Goal: Information Seeking & Learning: Learn about a topic

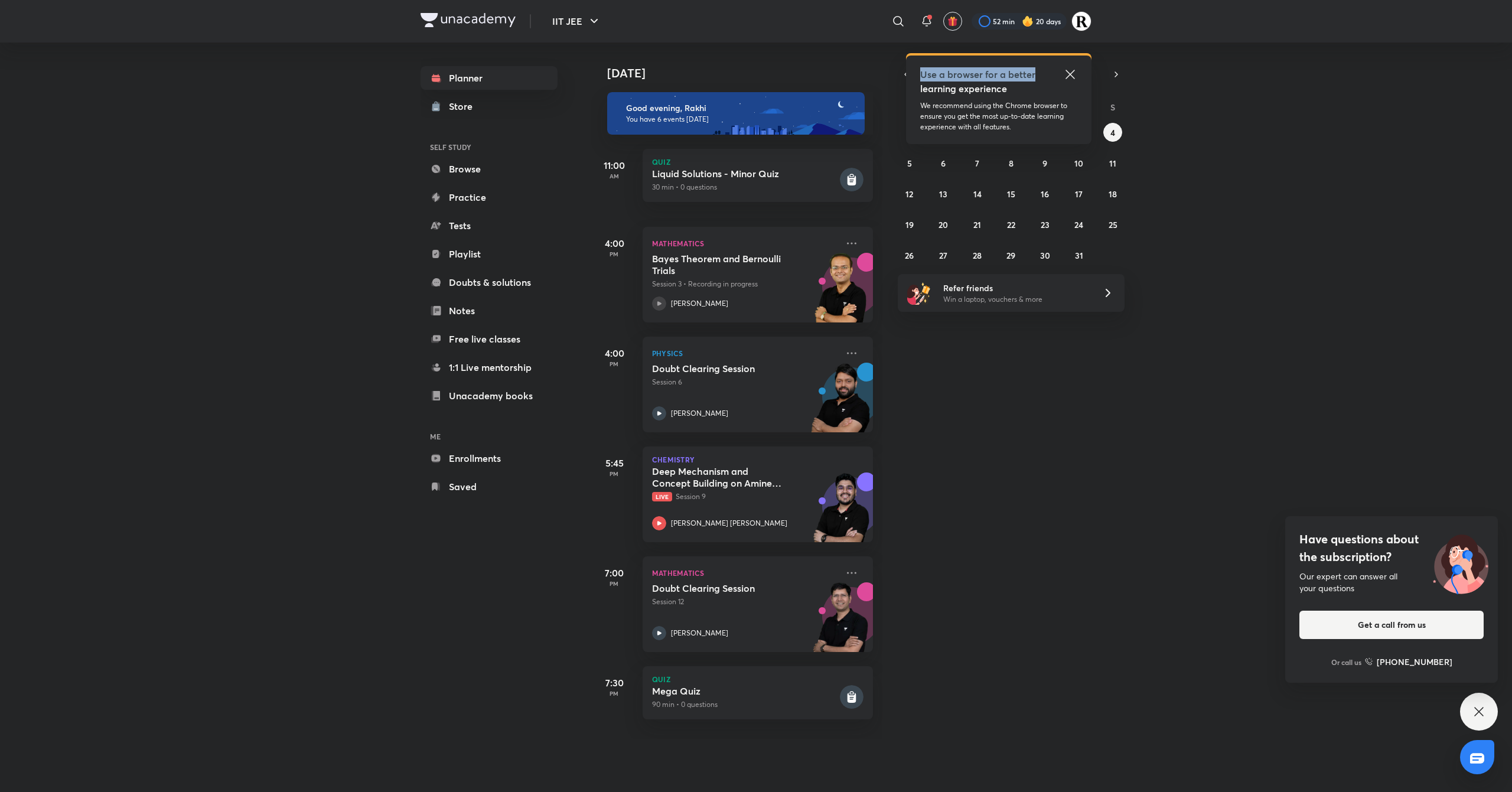
drag, startPoint x: 1077, startPoint y: 76, endPoint x: 1069, endPoint y: 74, distance: 8.2
click at [1069, 74] on div "Use a browser for a better learning experience We recommend using the Chrome br…" at bounding box center [999, 100] width 185 height 89
click at [1069, 74] on icon at bounding box center [1070, 74] width 14 height 14
drag, startPoint x: 1069, startPoint y: 138, endPoint x: 1077, endPoint y: 134, distance: 8.9
click at [1077, 134] on div "28 29 30 1 2 3 4 5 6 7 8 9 10 11 12 13 14 15 16 17 18 19 20 21 22 23 24 25 26 2…" at bounding box center [1011, 193] width 227 height 142
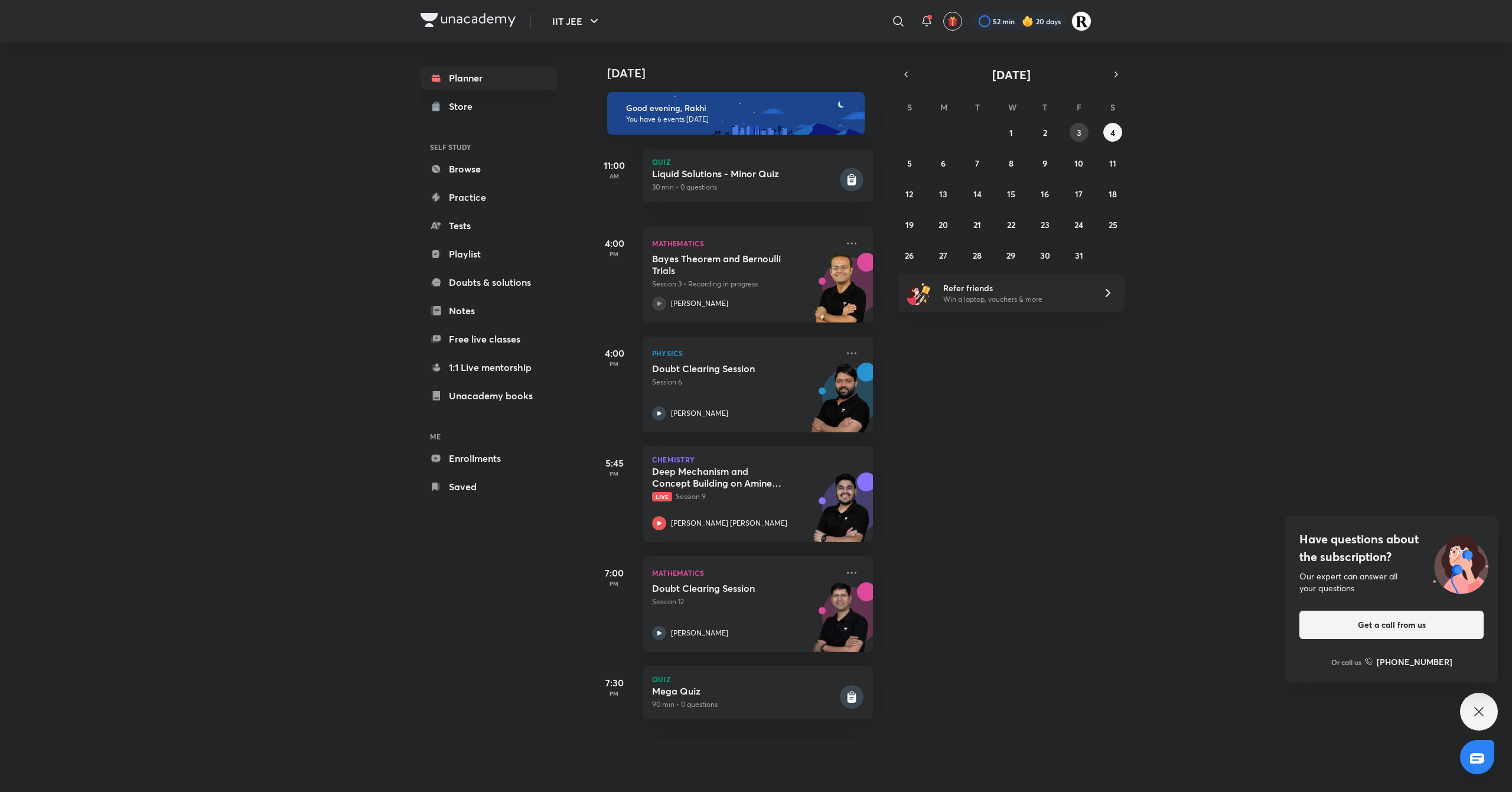
click at [1077, 134] on abbr "3" at bounding box center [1079, 132] width 5 height 11
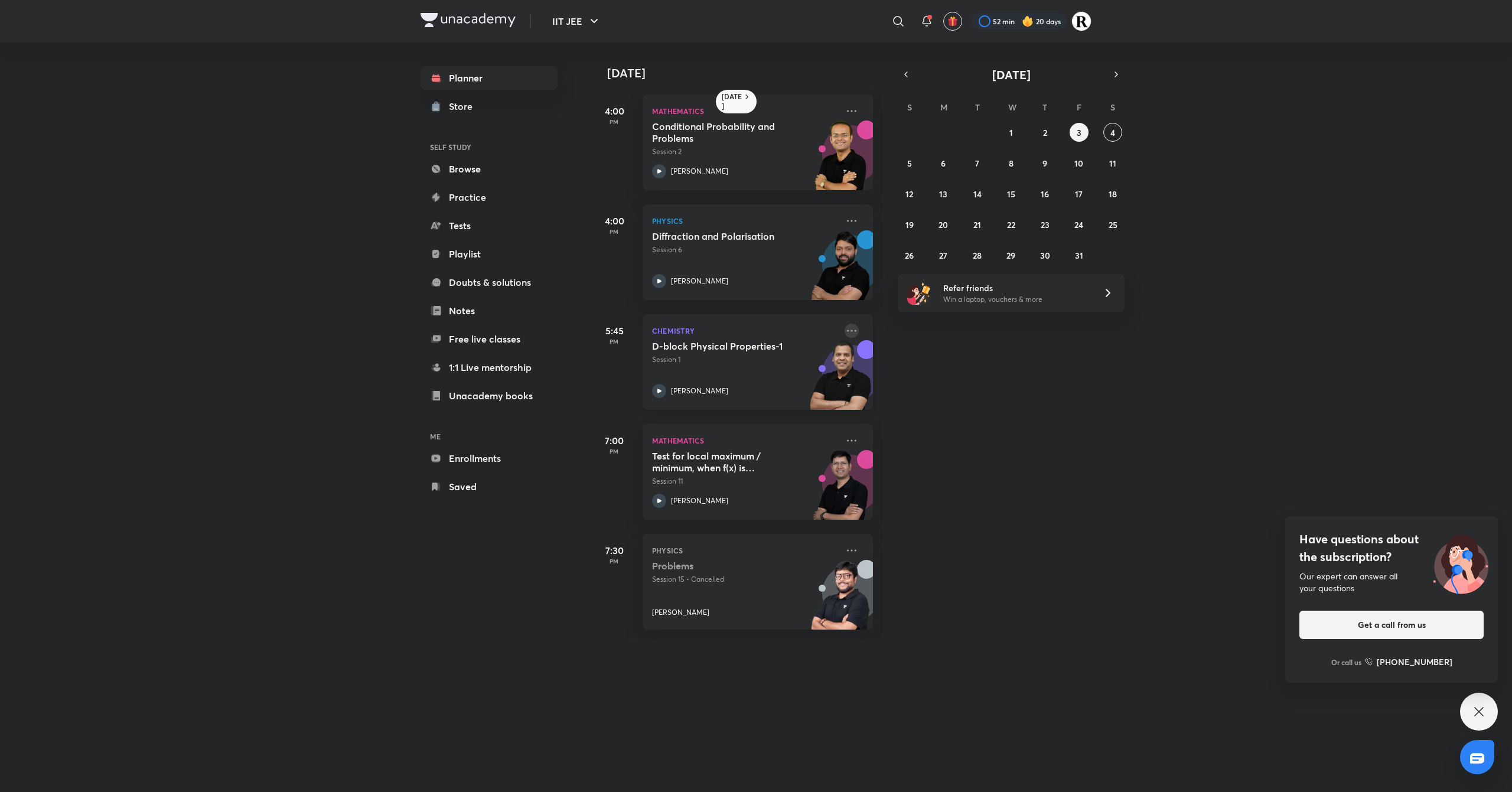
click at [845, 329] on icon at bounding box center [852, 331] width 14 height 14
click at [1102, 501] on div "[DATE] 4:00 PM Mathematics Conditional Probability and Problems Session 2 [PERS…" at bounding box center [1050, 341] width 919 height 597
click at [906, 78] on icon "button" at bounding box center [906, 74] width 9 height 10
click at [1051, 223] on button "25" at bounding box center [1045, 225] width 19 height 19
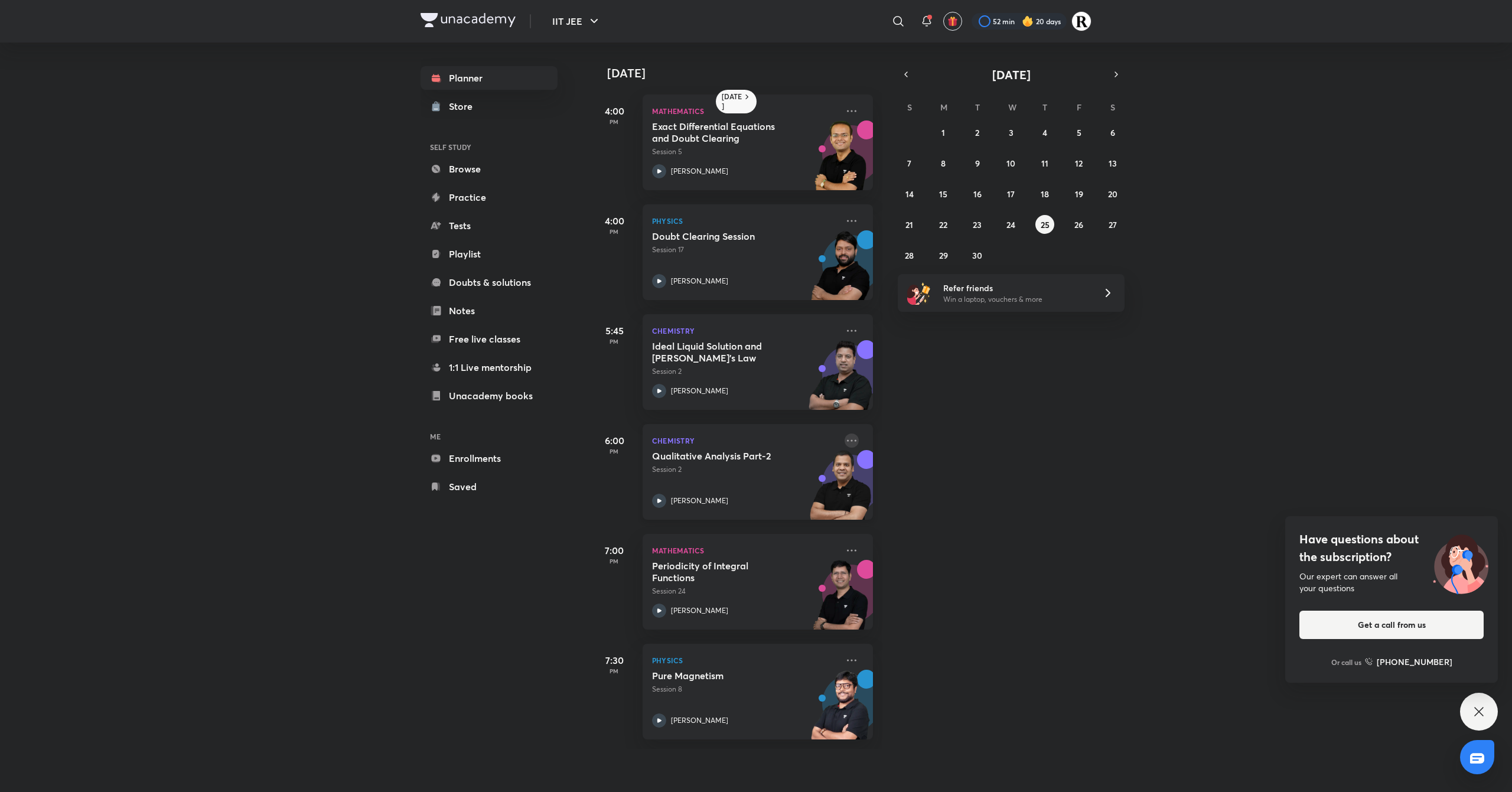
click at [845, 440] on icon at bounding box center [852, 441] width 14 height 14
click at [1251, 419] on div "[DATE] 4:00 PM Mathematics Exact Differential Equations and Doubt Clearing Sess…" at bounding box center [1050, 396] width 919 height 706
click at [1081, 222] on abbr "26" at bounding box center [1078, 225] width 9 height 11
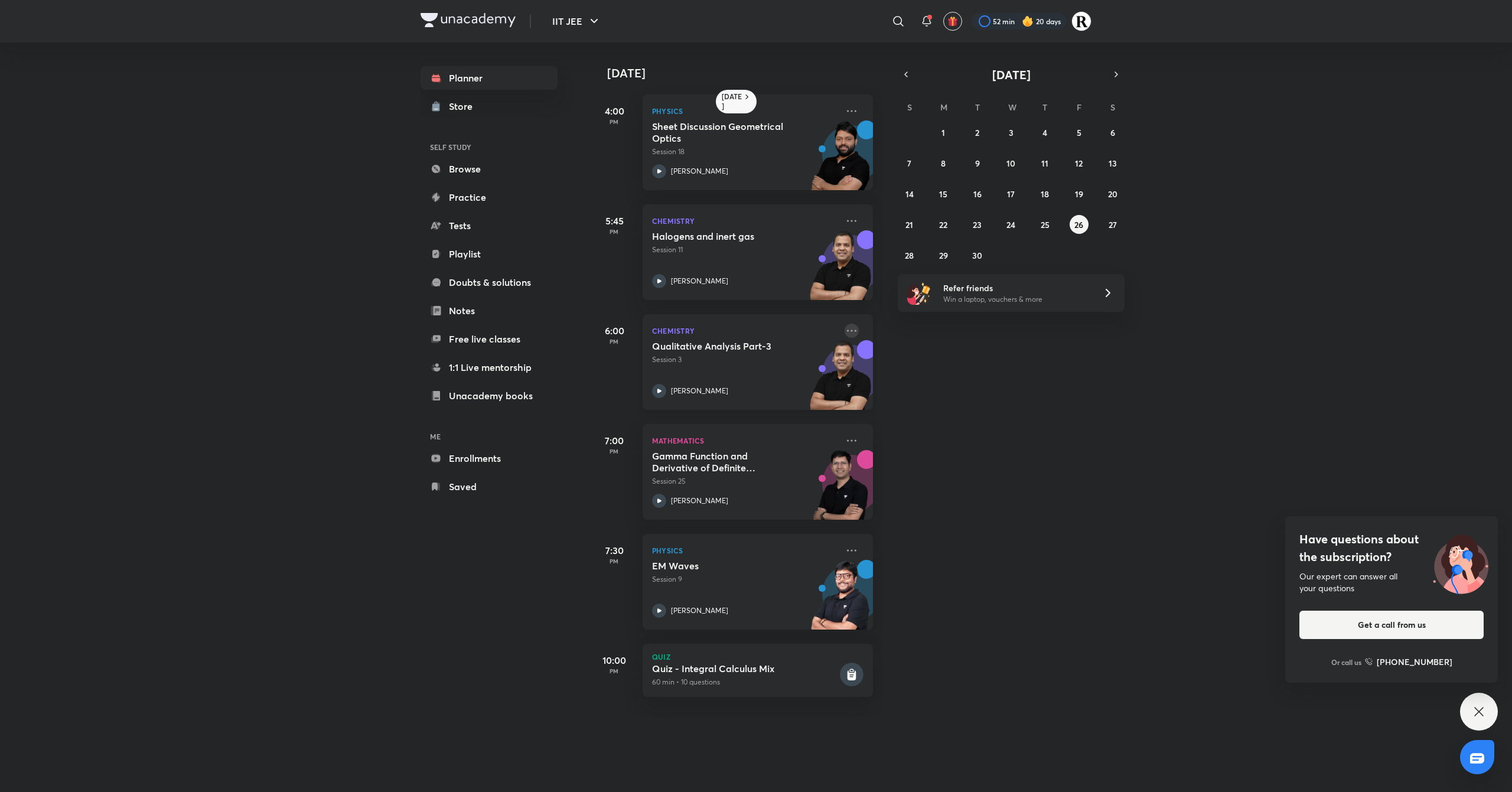
click at [845, 334] on icon at bounding box center [852, 331] width 14 height 14
click at [845, 218] on icon at bounding box center [852, 221] width 14 height 14
click at [896, 332] on p "Go to course page" at bounding box center [930, 329] width 82 height 13
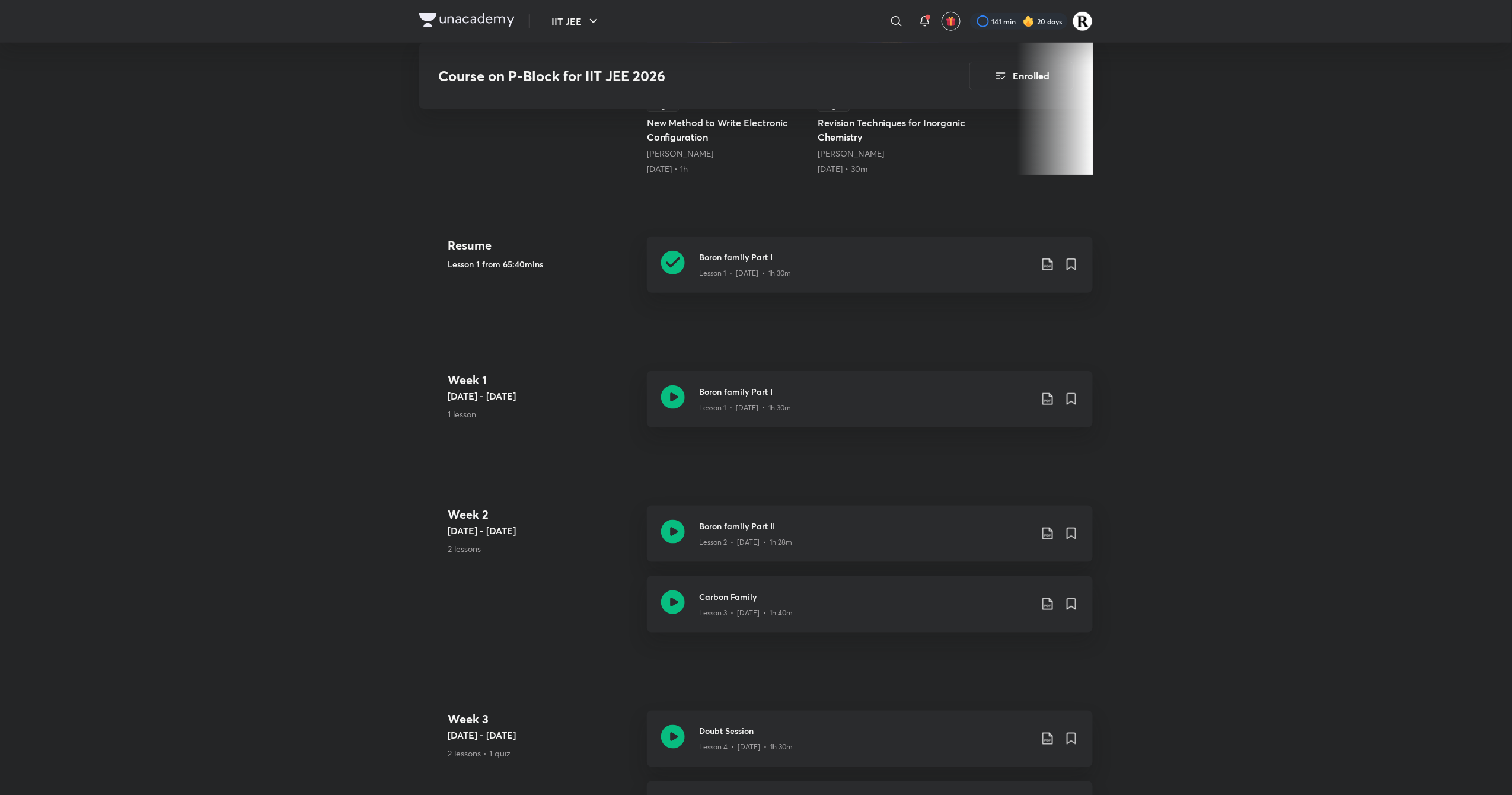
scroll to position [491, 0]
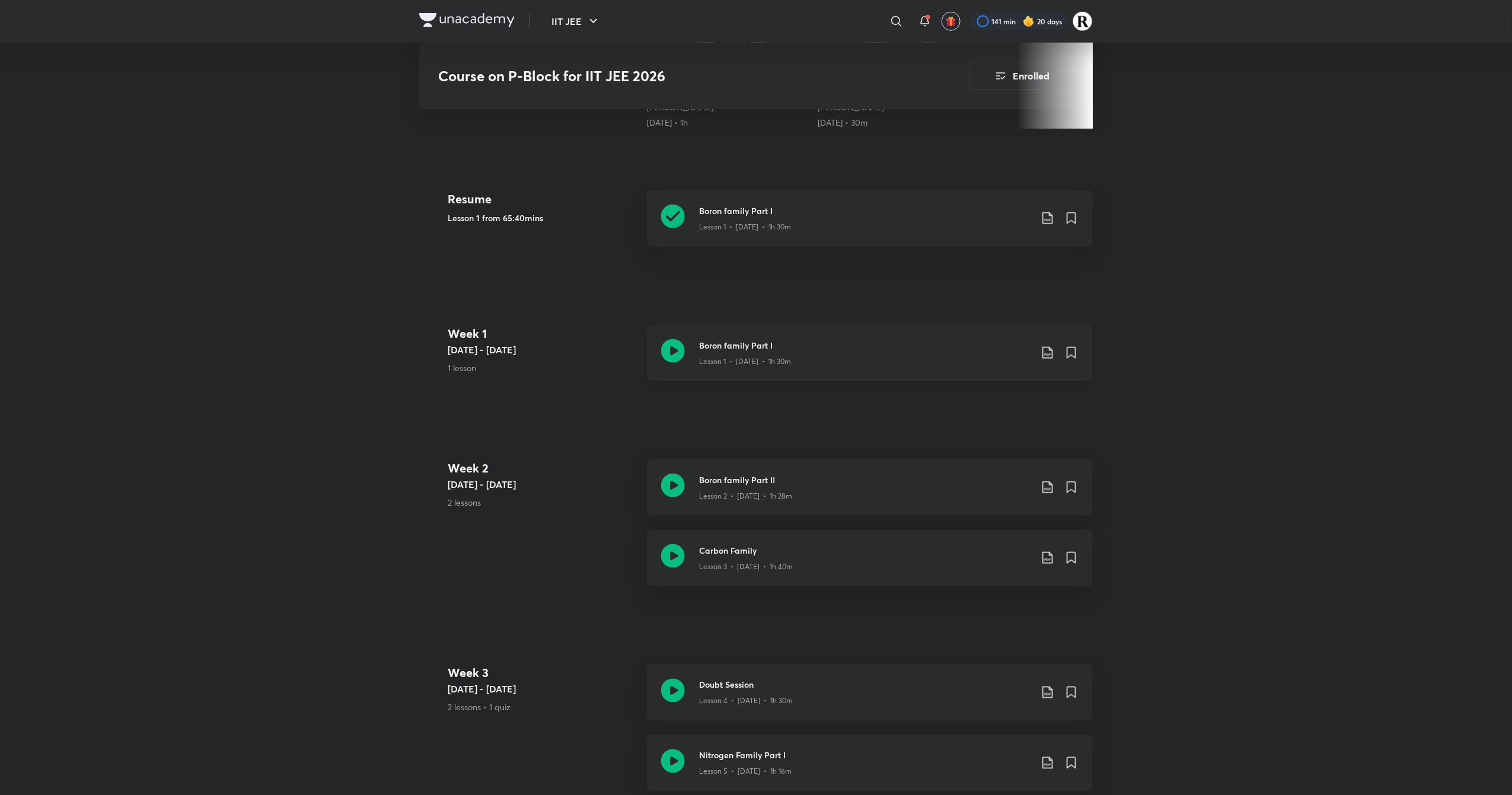
click at [669, 349] on icon at bounding box center [673, 351] width 24 height 24
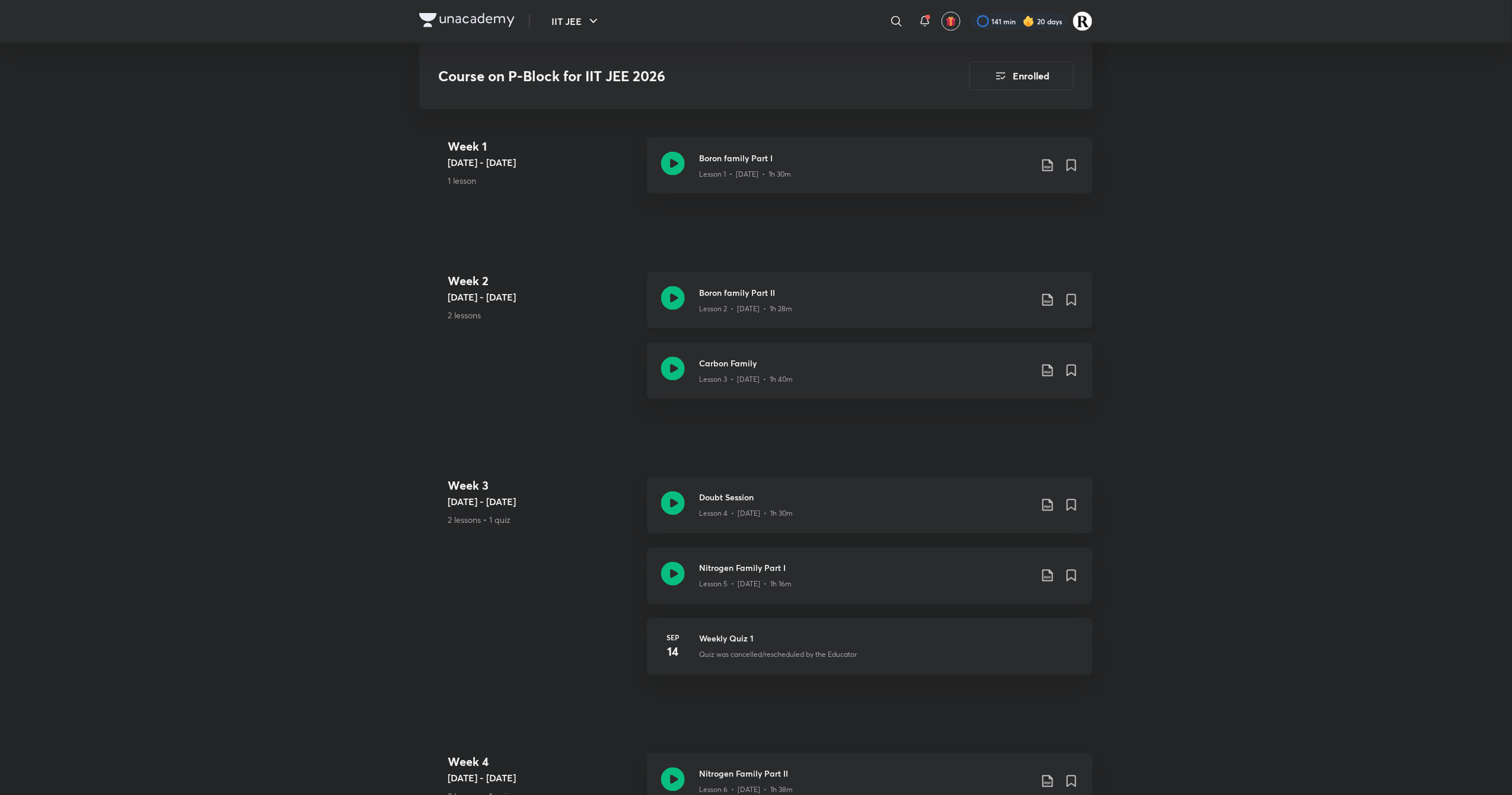
scroll to position [678, 0]
click at [670, 372] on icon at bounding box center [673, 368] width 24 height 24
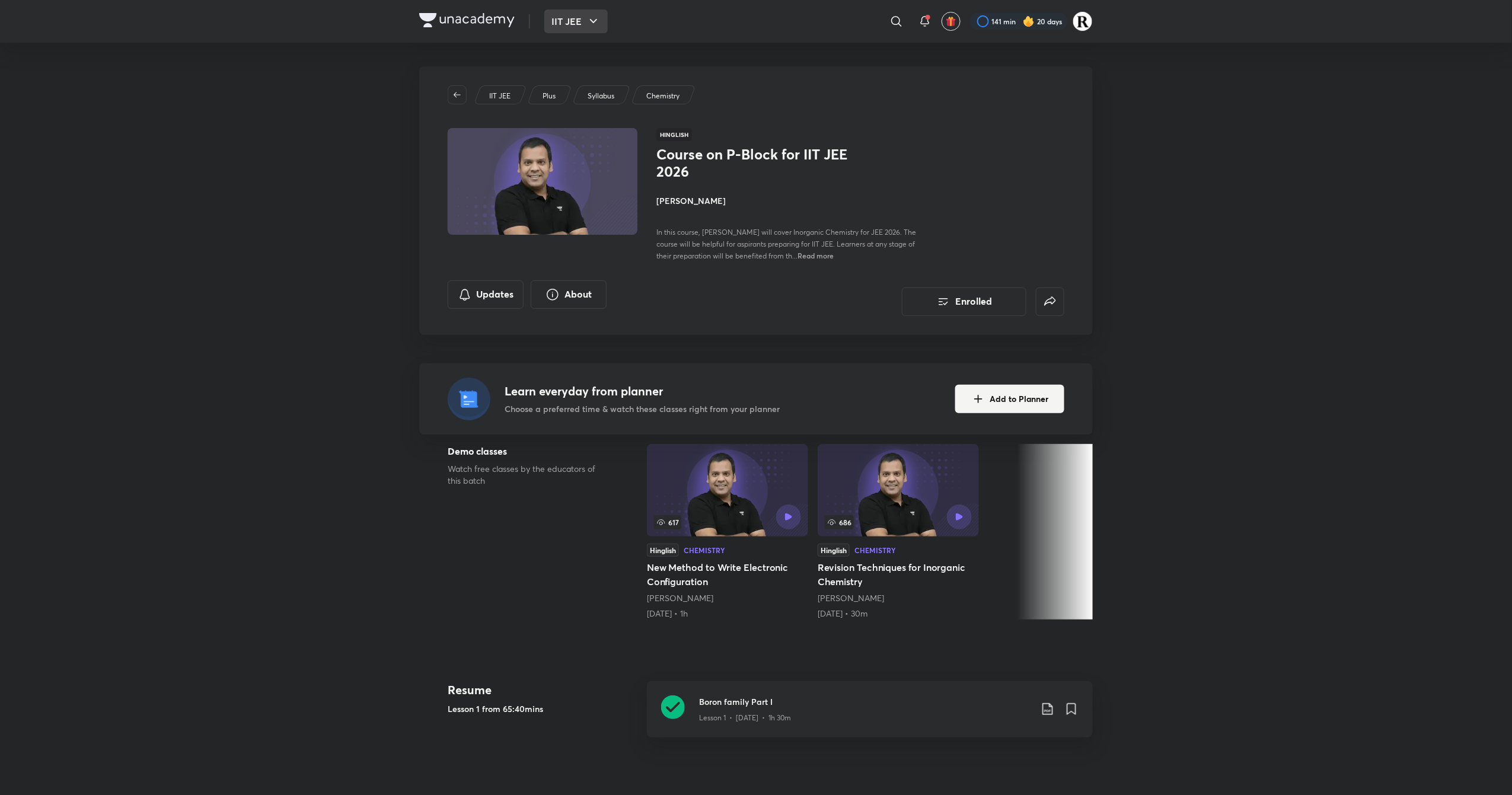
click at [582, 21] on button "IIT JEE" at bounding box center [576, 21] width 64 height 24
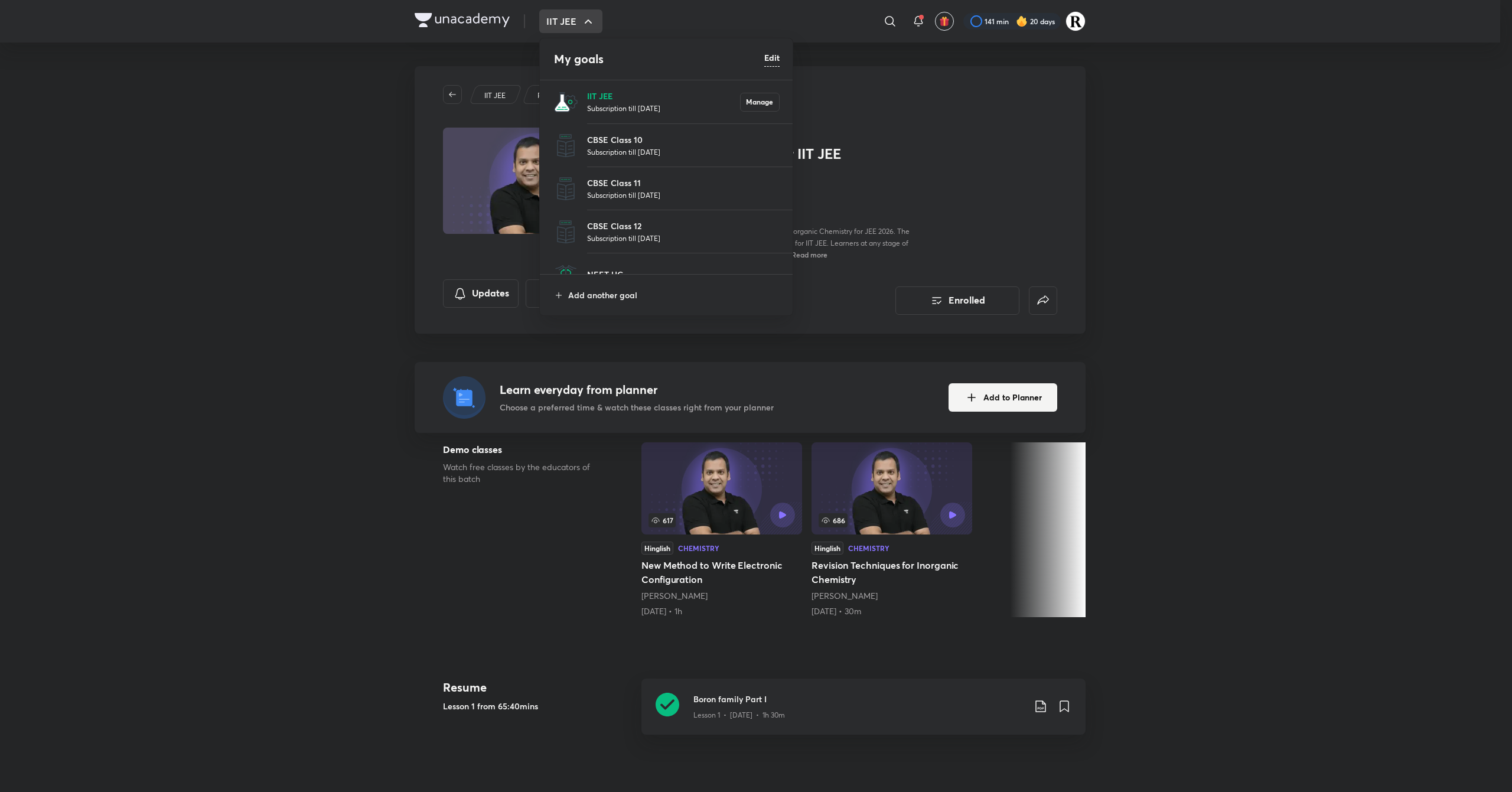
click at [610, 96] on p "IIT JEE" at bounding box center [663, 96] width 153 height 13
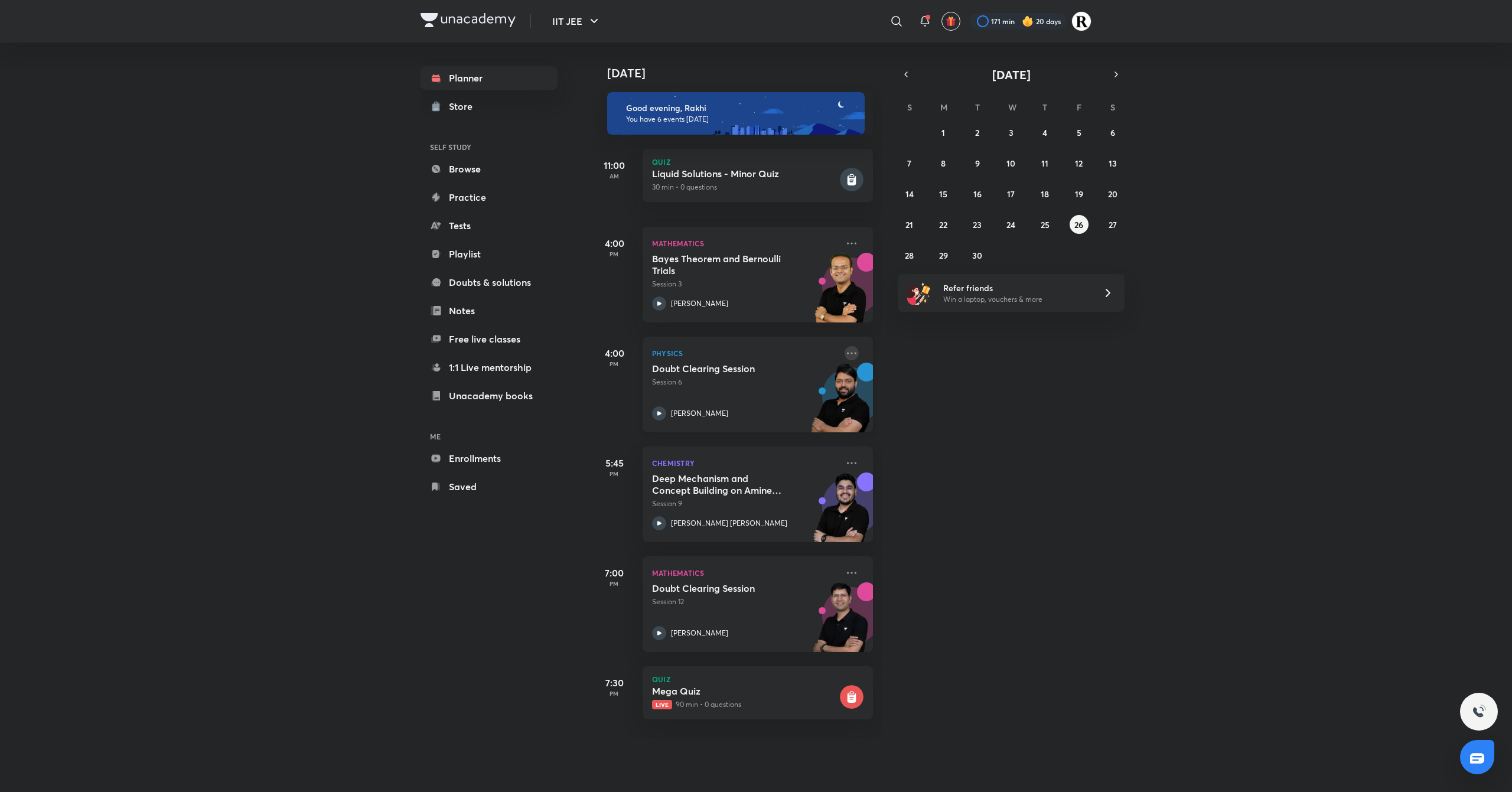
click at [847, 352] on icon at bounding box center [852, 353] width 9 height 2
click at [917, 468] on p "Go to course page" at bounding box center [930, 461] width 82 height 13
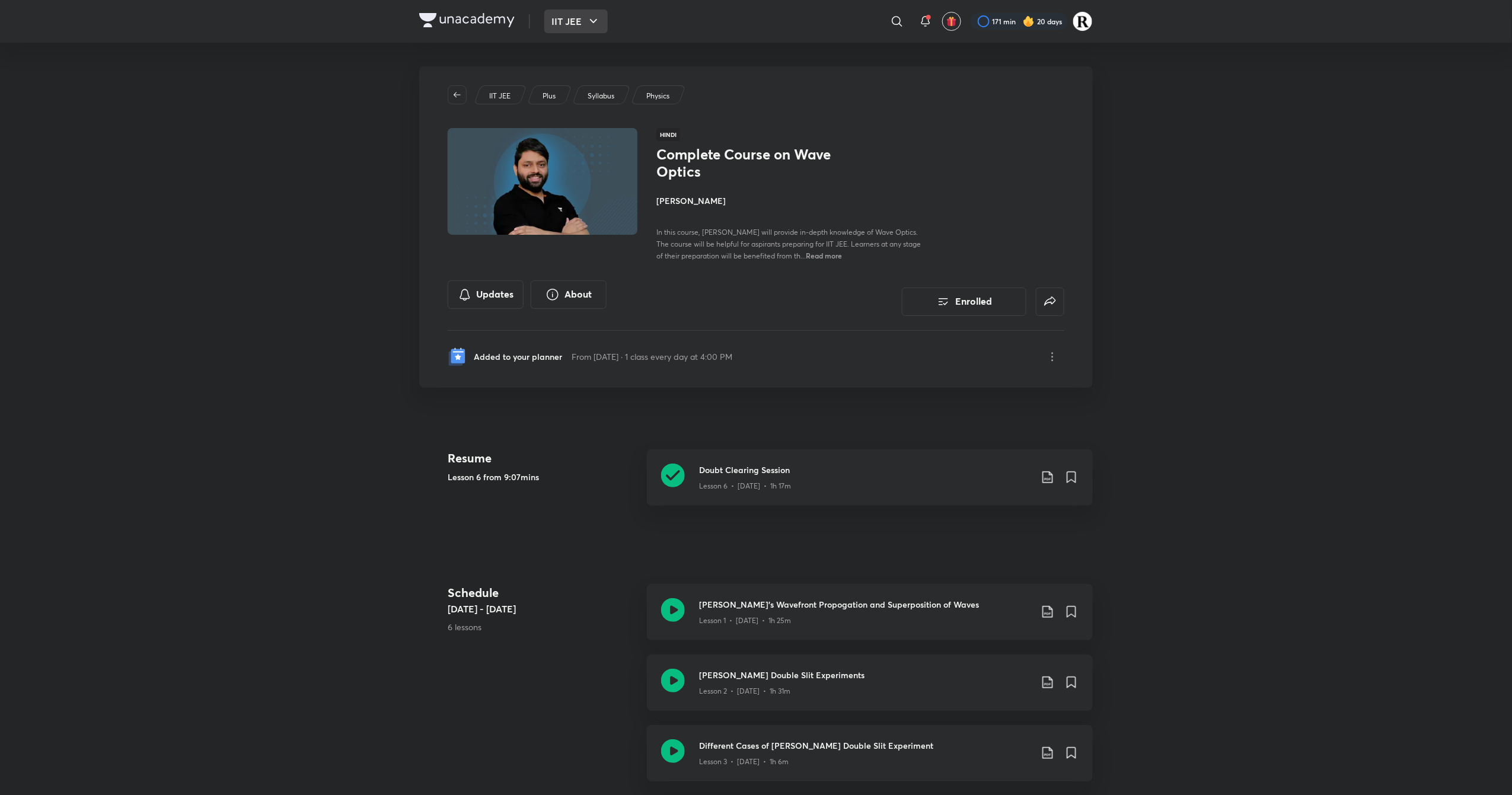
click at [570, 29] on button "IIT JEE" at bounding box center [576, 21] width 64 height 24
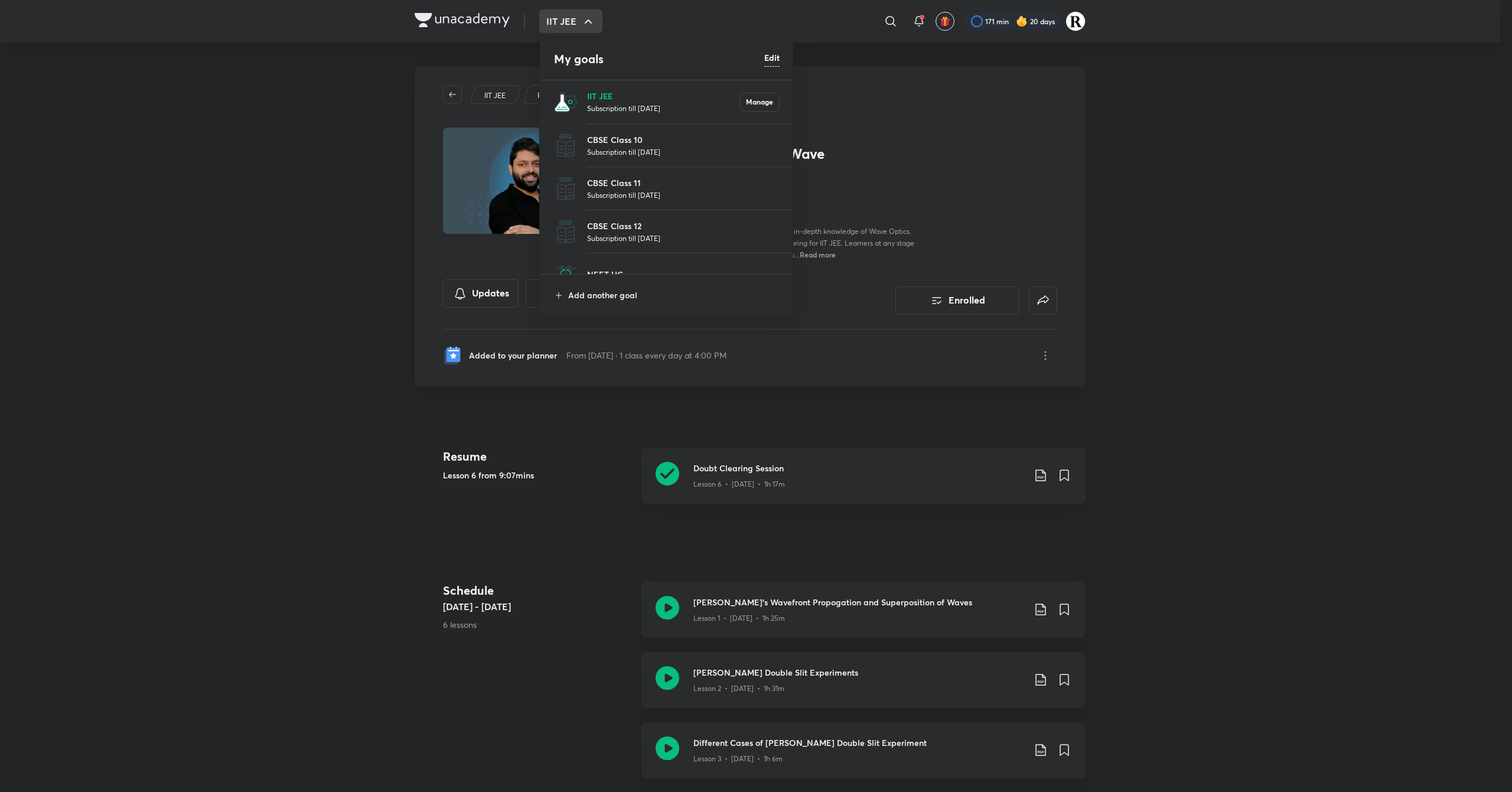
click at [599, 100] on p "IIT JEE" at bounding box center [663, 96] width 153 height 13
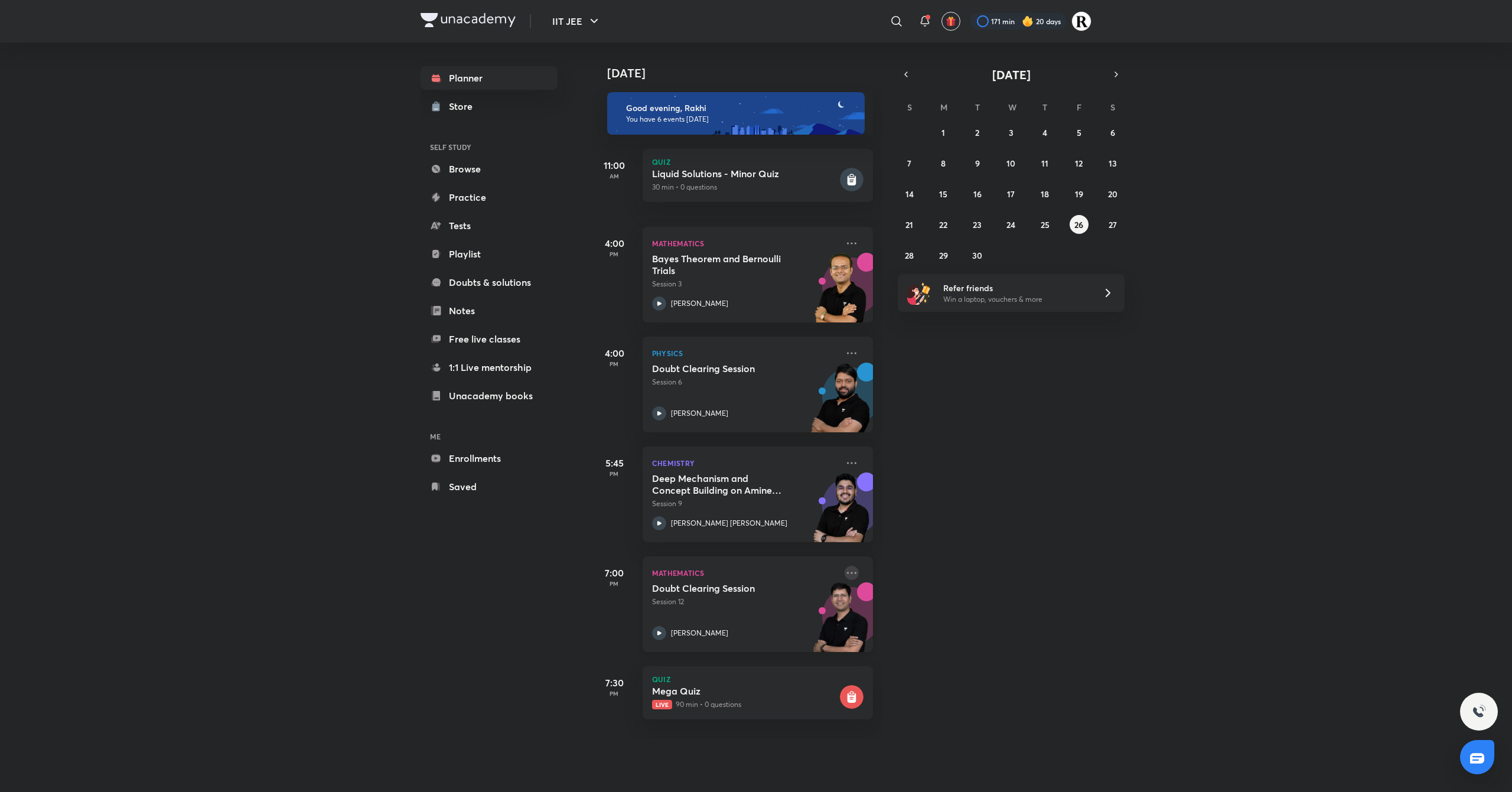
click at [845, 567] on icon at bounding box center [852, 573] width 14 height 14
click at [959, 684] on p "Go to course page" at bounding box center [930, 681] width 82 height 13
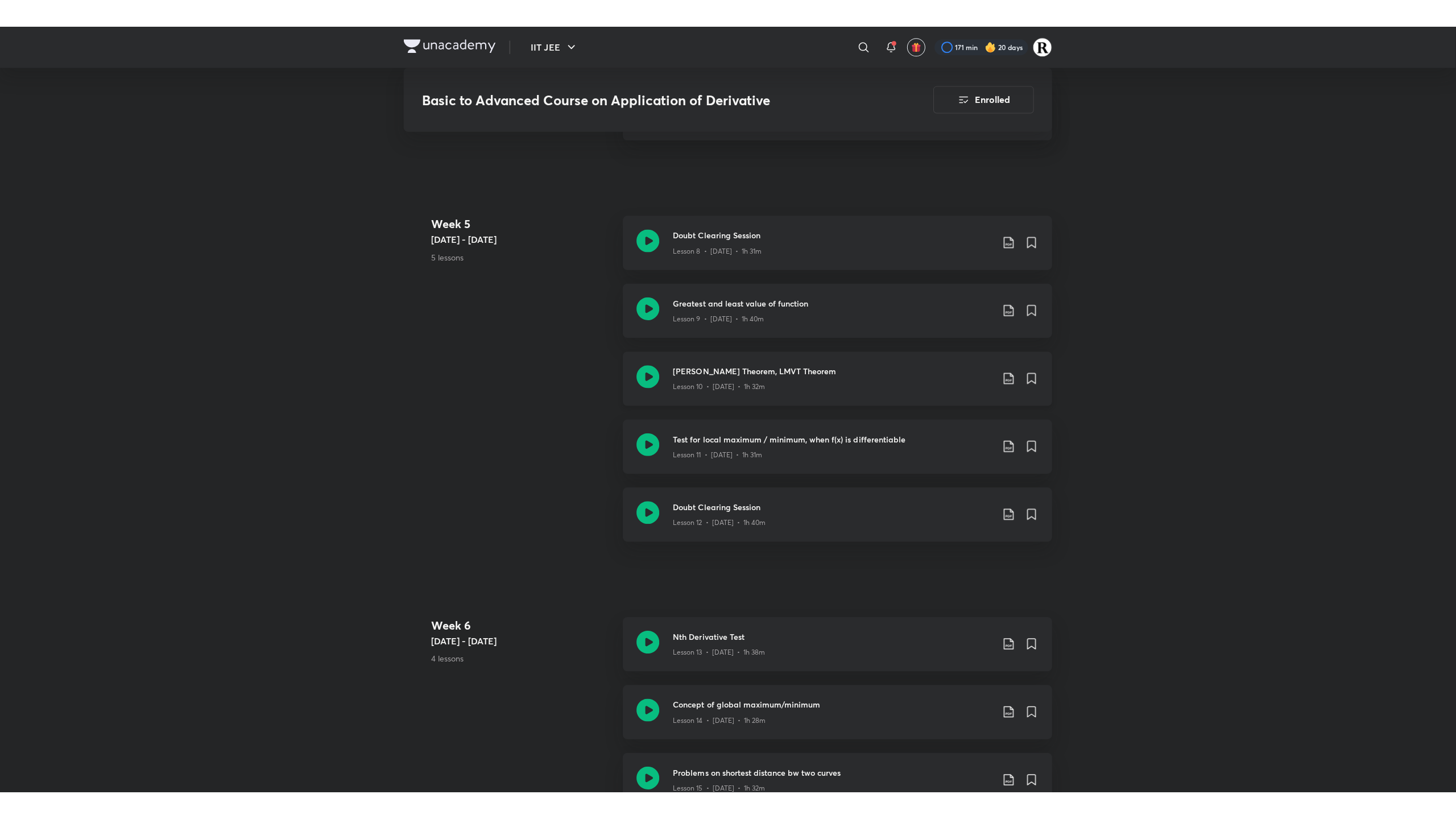
scroll to position [1102, 0]
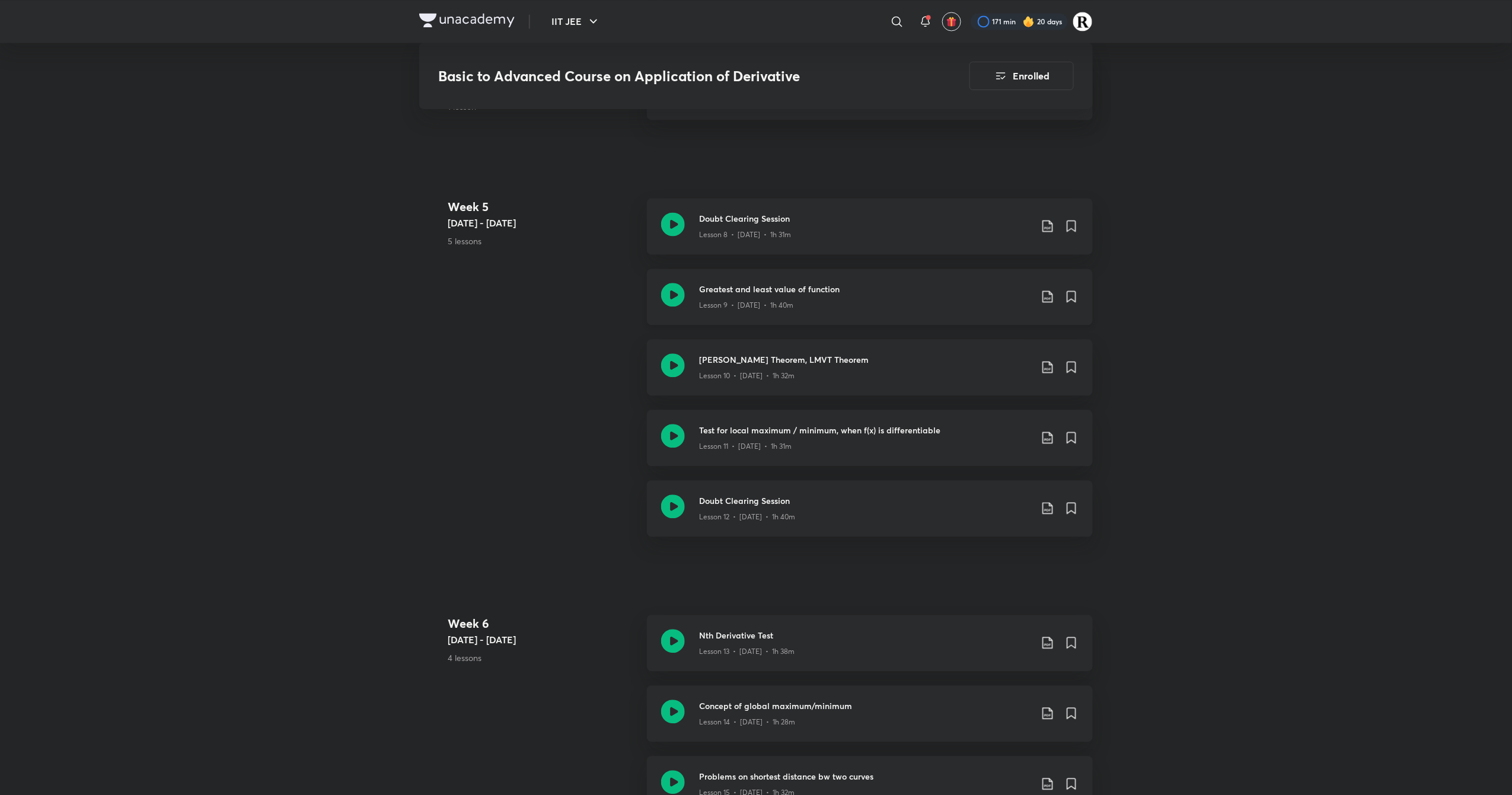
click at [679, 293] on icon at bounding box center [673, 295] width 24 height 24
